Goal: Entertainment & Leisure: Consume media (video, audio)

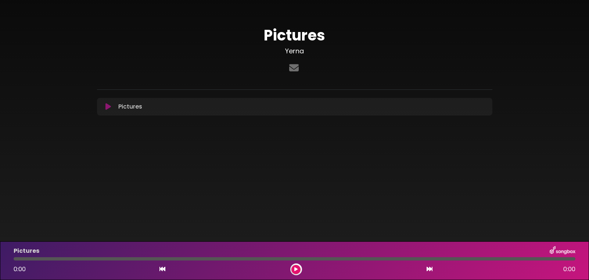
click at [132, 105] on p "Pictures Loading Track..." at bounding box center [130, 106] width 24 height 9
click at [144, 102] on div "Pictures Loading Track... Your Feedback Name Email" at bounding box center [295, 107] width 396 height 18
click at [125, 107] on p "Pictures Loading Track..." at bounding box center [130, 106] width 24 height 9
click at [101, 107] on button at bounding box center [108, 106] width 14 height 7
click at [106, 107] on icon at bounding box center [109, 106] width 6 height 7
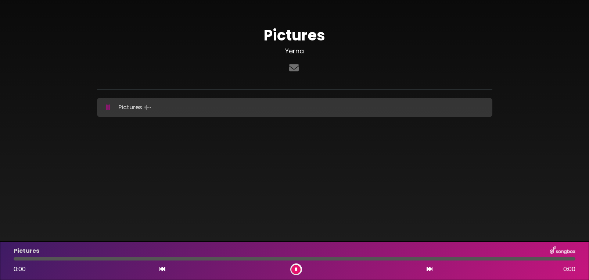
drag, startPoint x: 109, startPoint y: 108, endPoint x: 178, endPoint y: 136, distance: 74.7
click at [110, 108] on icon at bounding box center [108, 107] width 5 height 7
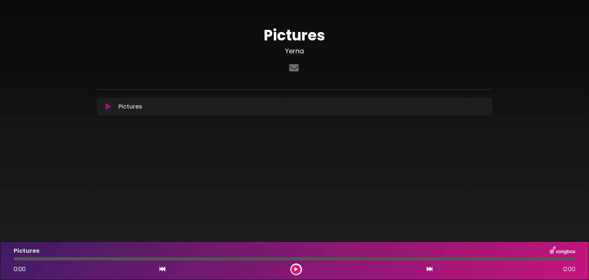
click at [297, 109] on div "Pictures Loading Track..." at bounding box center [301, 106] width 372 height 9
click at [111, 109] on icon at bounding box center [109, 106] width 6 height 7
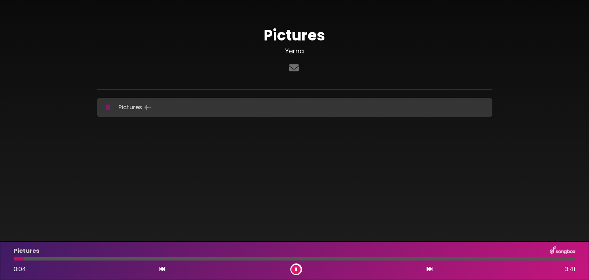
drag, startPoint x: 187, startPoint y: 105, endPoint x: 128, endPoint y: 120, distance: 61.3
click at [142, 125] on div "Pictures Yerna" at bounding box center [295, 69] width 396 height 121
click at [107, 108] on icon at bounding box center [108, 107] width 5 height 7
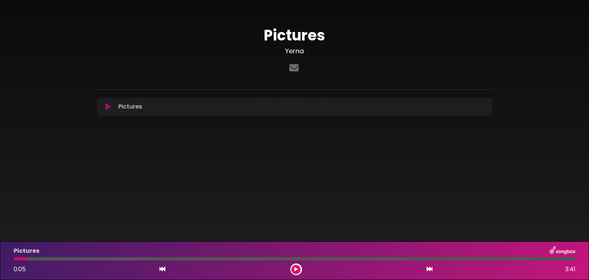
click at [569, 268] on span "3:41" at bounding box center [570, 269] width 10 height 9
click at [564, 250] on img at bounding box center [563, 251] width 26 height 10
